Goal: Find specific page/section: Find specific page/section

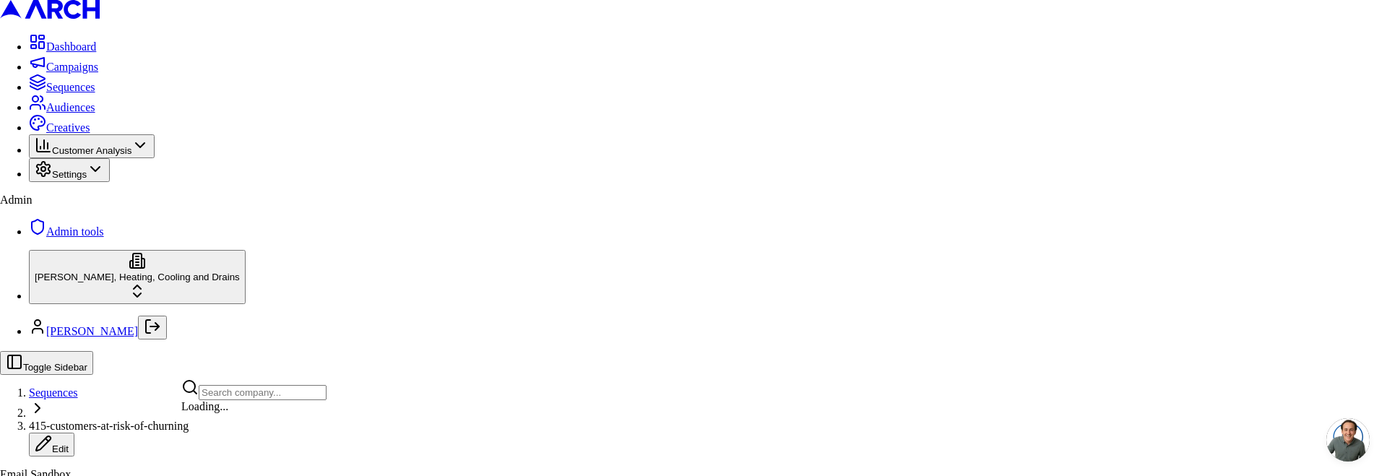
click at [159, 442] on html "Dashboard Campaigns Sequences Audiences Creatives Customer Analysis Settings Ad…" at bounding box center [693, 331] width 1387 height 663
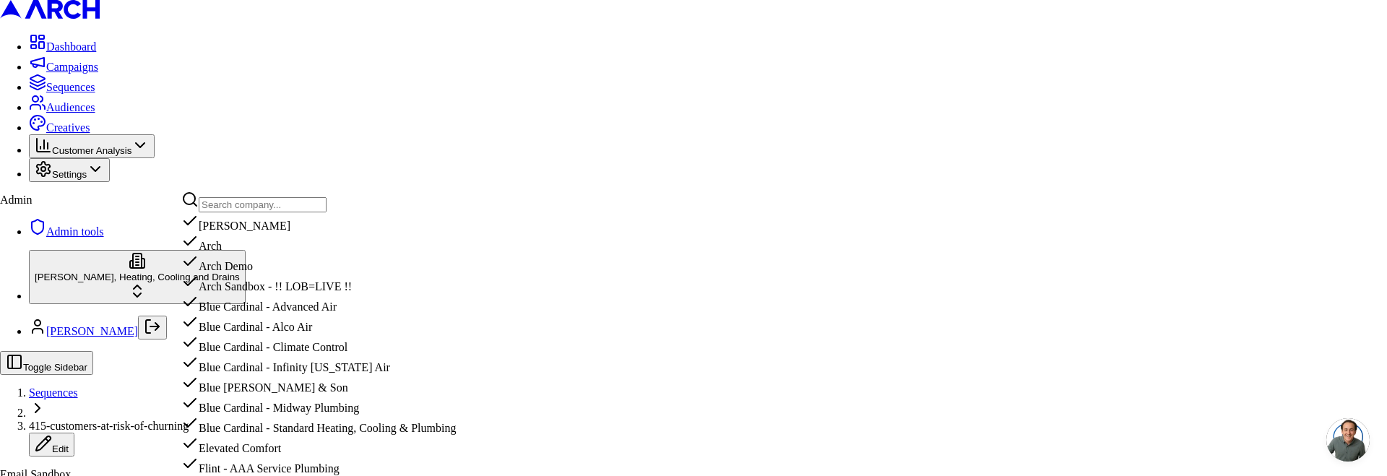
click at [263, 212] on input "text" at bounding box center [263, 204] width 128 height 15
click at [259, 212] on input "text" at bounding box center [263, 204] width 128 height 15
click at [636, 259] on html "Dashboard Campaigns Sequences Audiences Creatives Customer Analysis Settings Ad…" at bounding box center [693, 331] width 1387 height 663
